Goal: Task Accomplishment & Management: Manage account settings

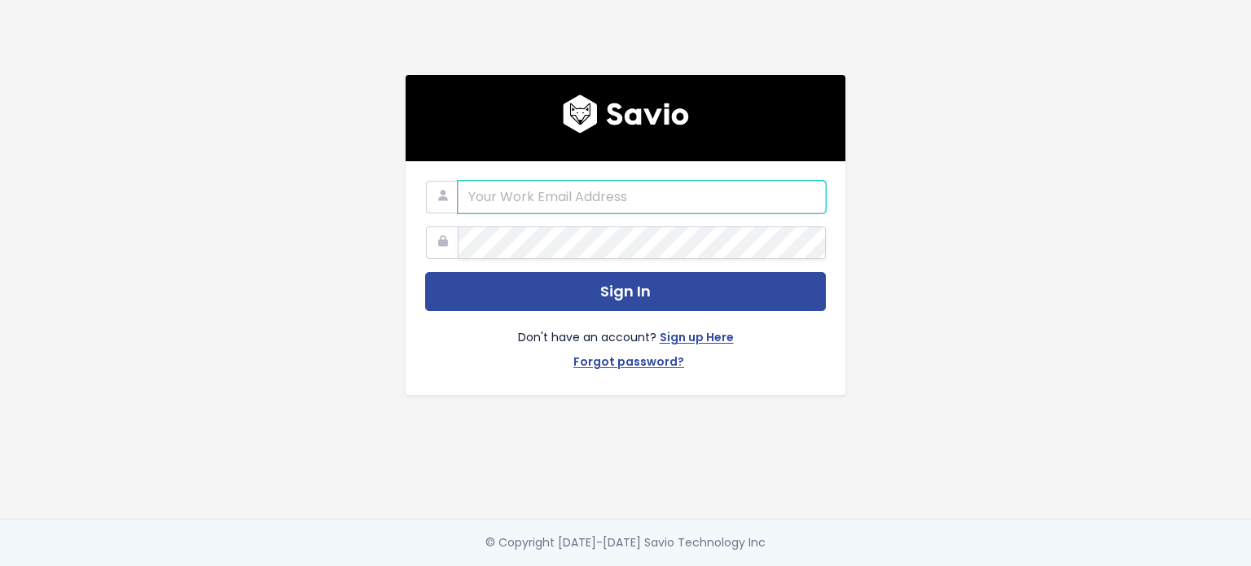
type input "[PERSON_NAME][EMAIL_ADDRESS][PERSON_NAME][DOMAIN_NAME]"
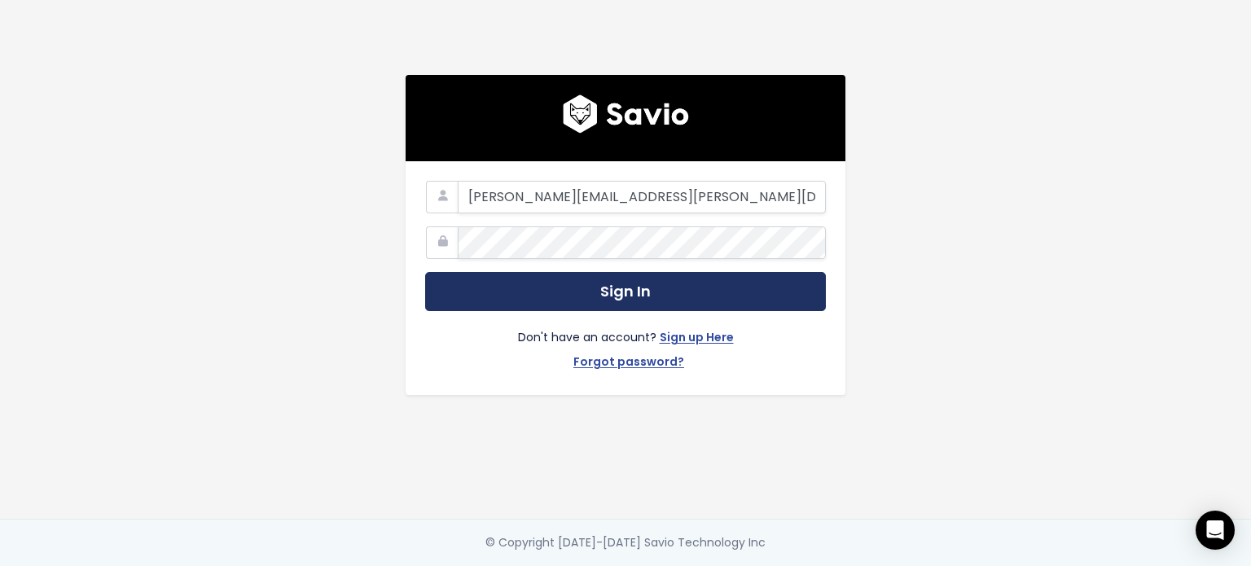
click at [622, 279] on button "Sign In" at bounding box center [625, 292] width 401 height 40
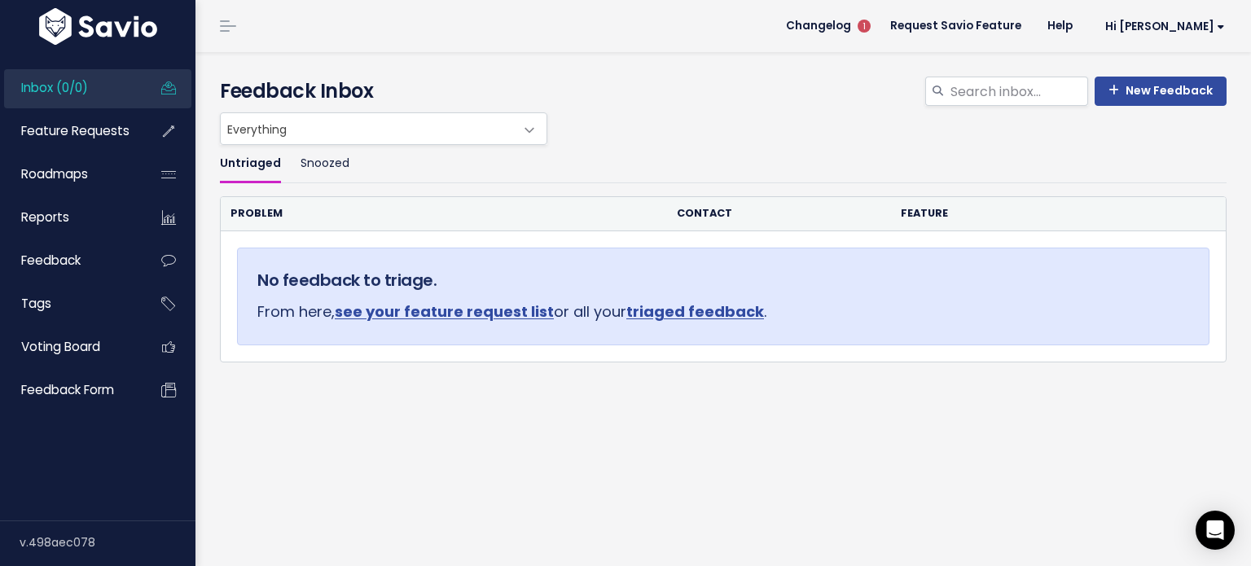
click at [877, 20] on span "1" at bounding box center [864, 26] width 26 height 26
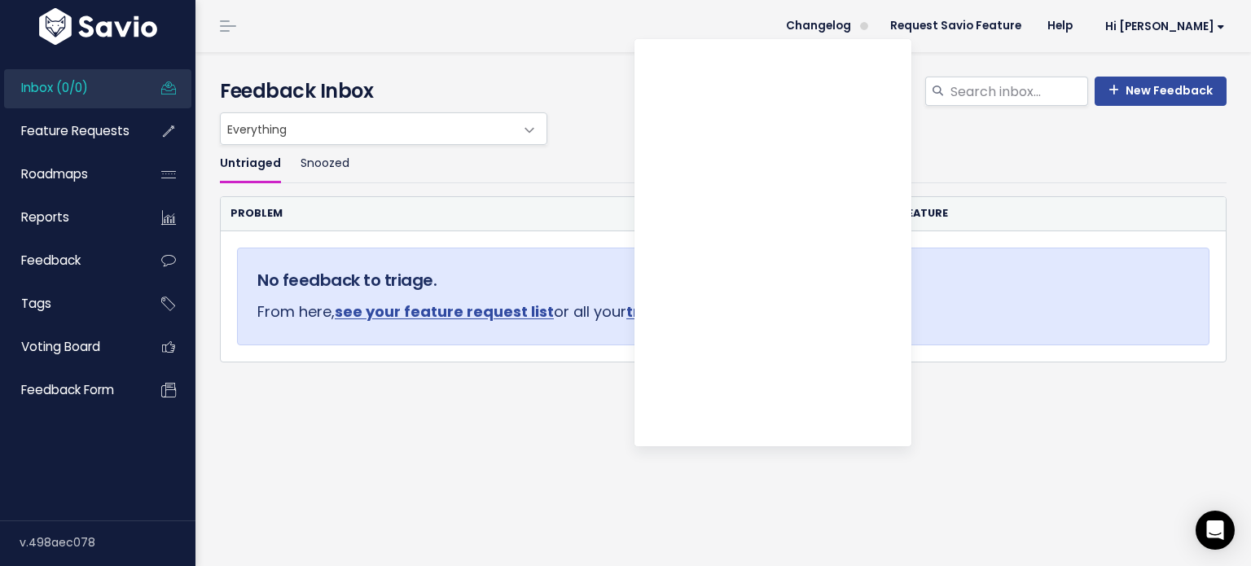
click at [1130, 177] on ul "Untriaged Snoozed" at bounding box center [723, 164] width 1007 height 38
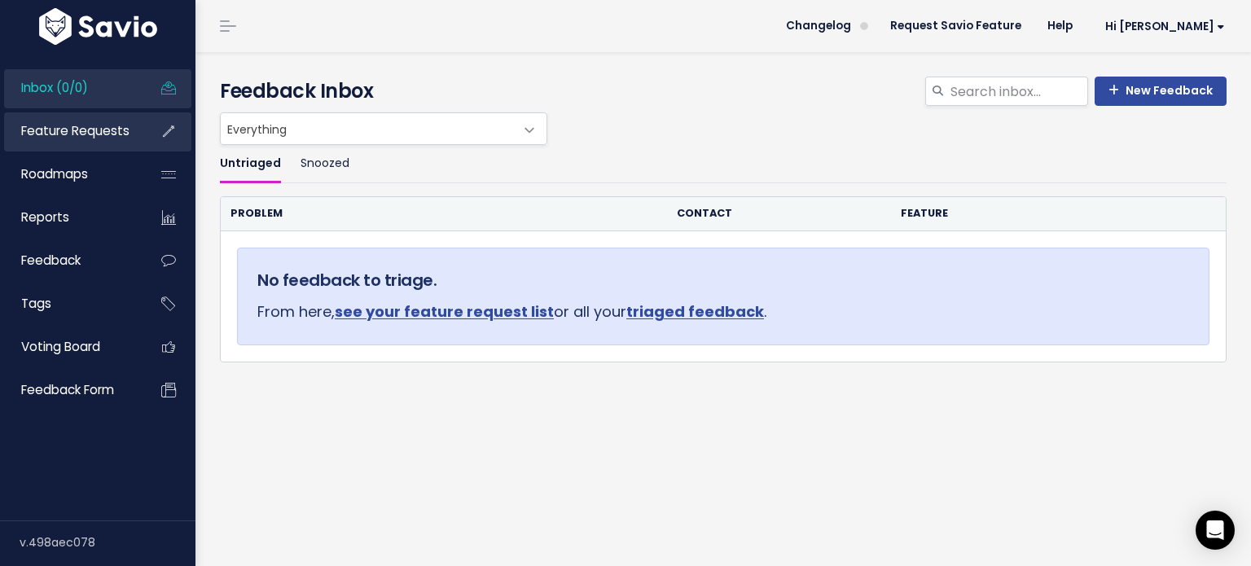
click at [86, 126] on span "Feature Requests" at bounding box center [75, 130] width 108 height 17
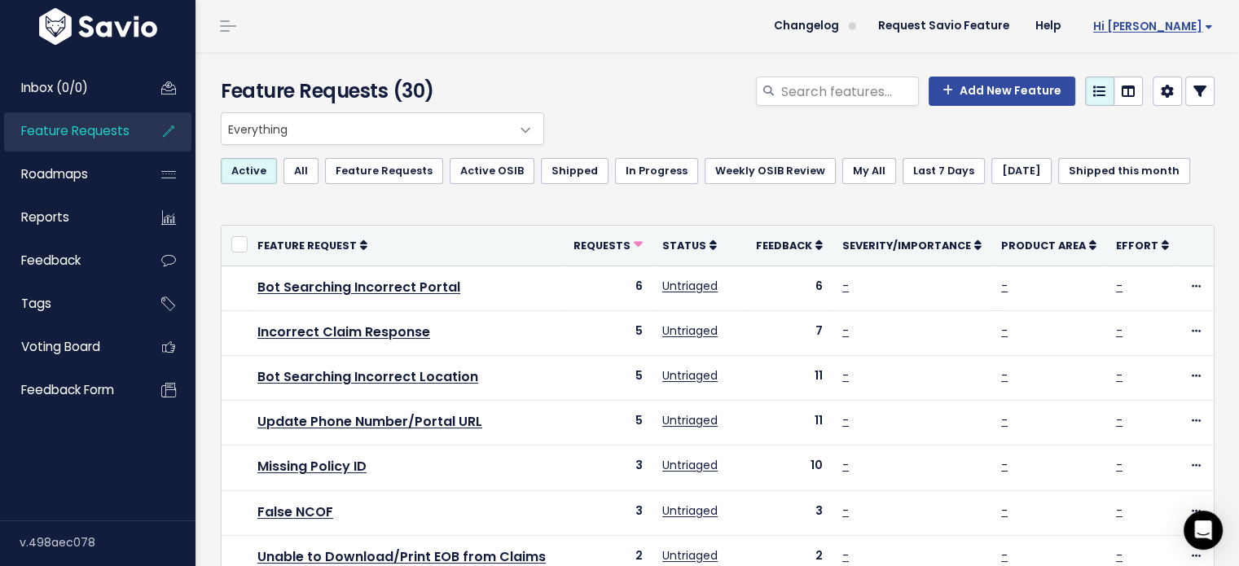
click at [1199, 25] on span "Hi [PERSON_NAME]" at bounding box center [1153, 26] width 120 height 12
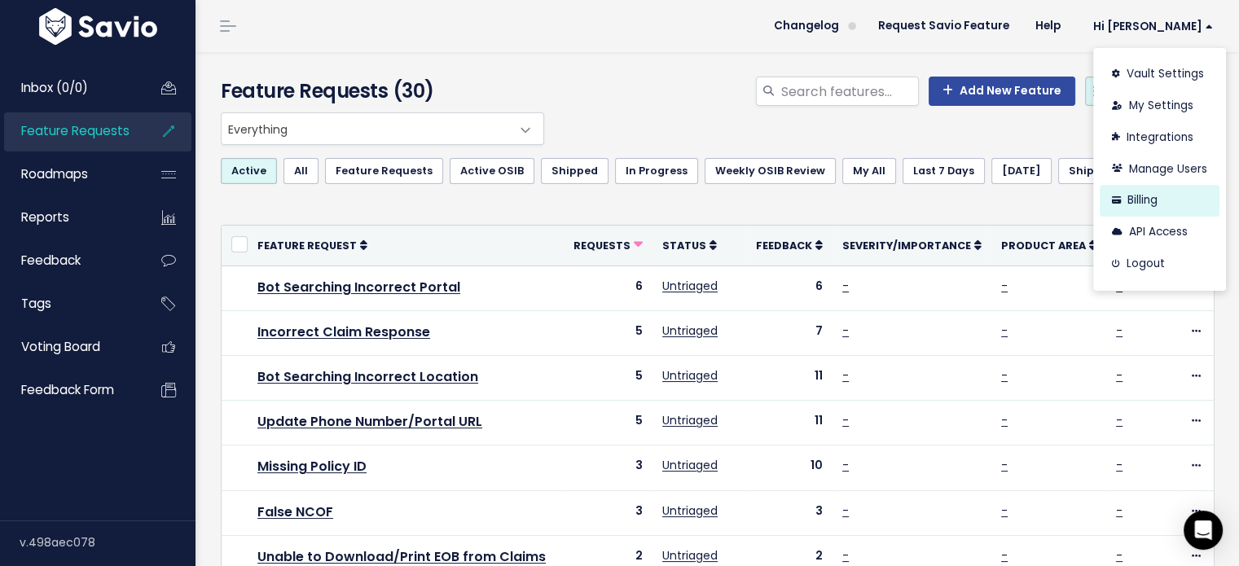
click at [1138, 198] on link "Billing" at bounding box center [1159, 201] width 120 height 32
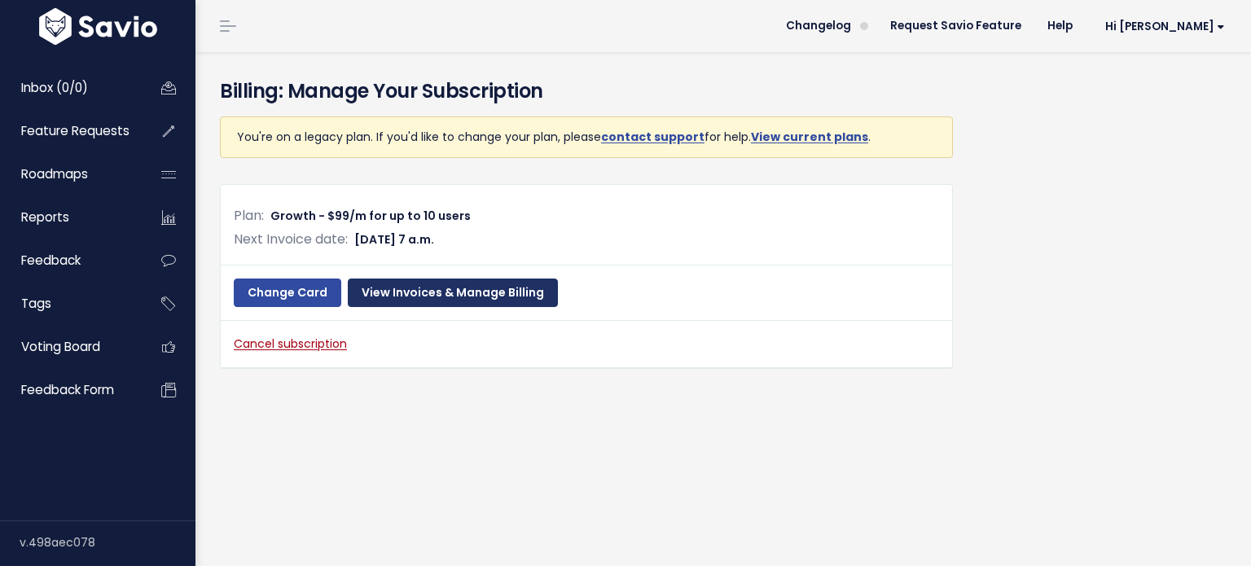
click at [489, 292] on link "View Invoices & Manage Billing" at bounding box center [453, 293] width 210 height 29
